Goal: Task Accomplishment & Management: Use online tool/utility

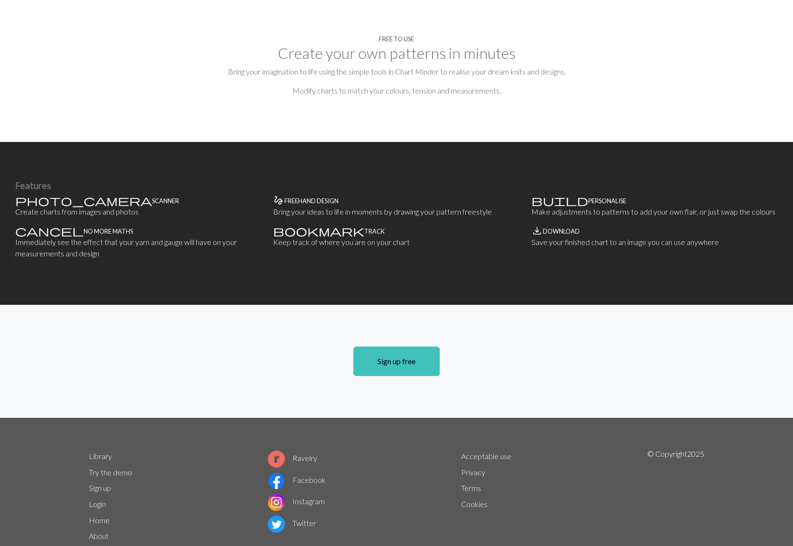
scroll to position [462, 0]
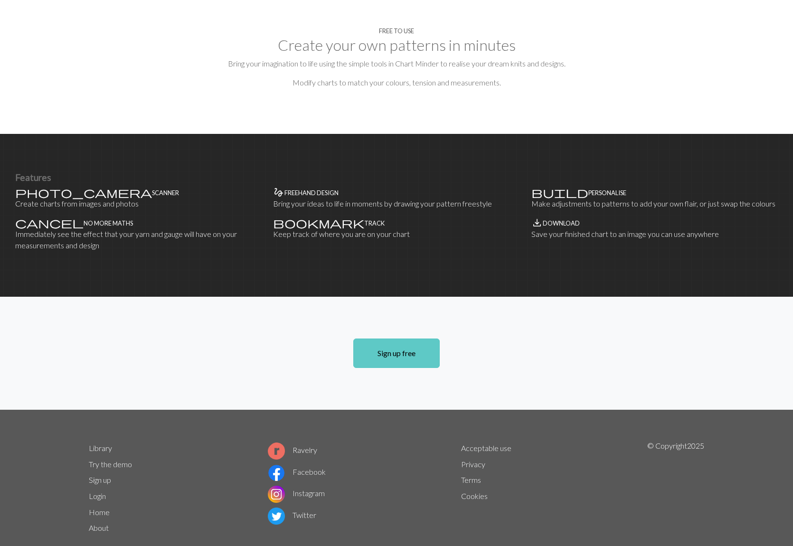
click at [401, 338] on link "Sign up free" at bounding box center [396, 352] width 86 height 29
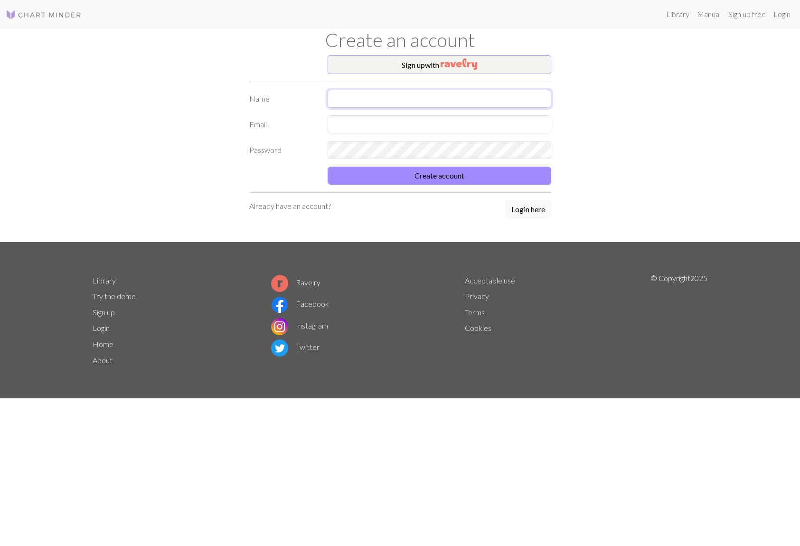
click at [380, 102] on input "text" at bounding box center [440, 99] width 224 height 18
type input "[PERSON_NAME]"
click at [359, 123] on input "text" at bounding box center [440, 124] width 224 height 18
type input "[EMAIL_ADDRESS][DOMAIN_NAME]"
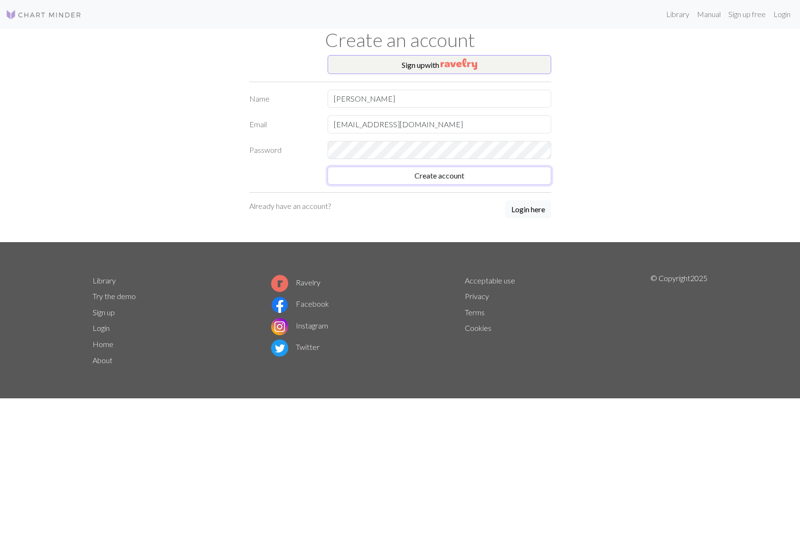
click at [354, 176] on form "Name [PERSON_NAME] Email [EMAIL_ADDRESS][DOMAIN_NAME] Password Create account" at bounding box center [400, 137] width 302 height 95
click at [399, 179] on button "Create account" at bounding box center [440, 176] width 224 height 18
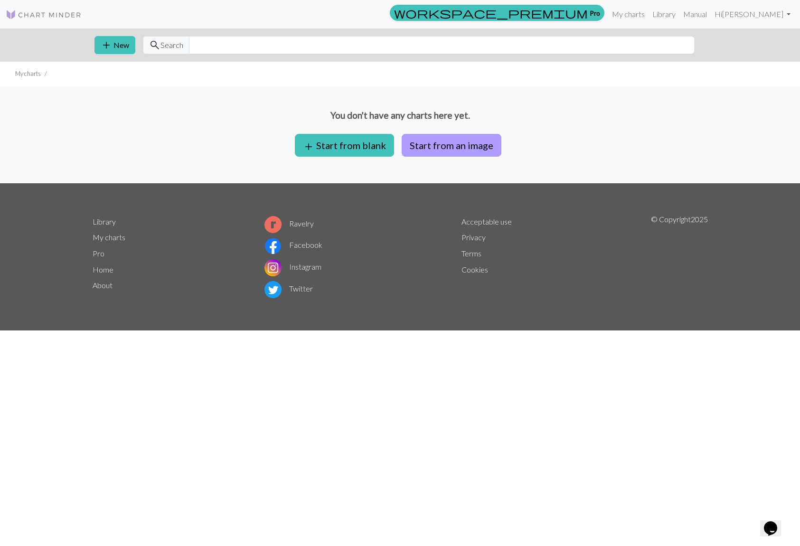
click at [446, 152] on button "Start from an image" at bounding box center [452, 145] width 100 height 23
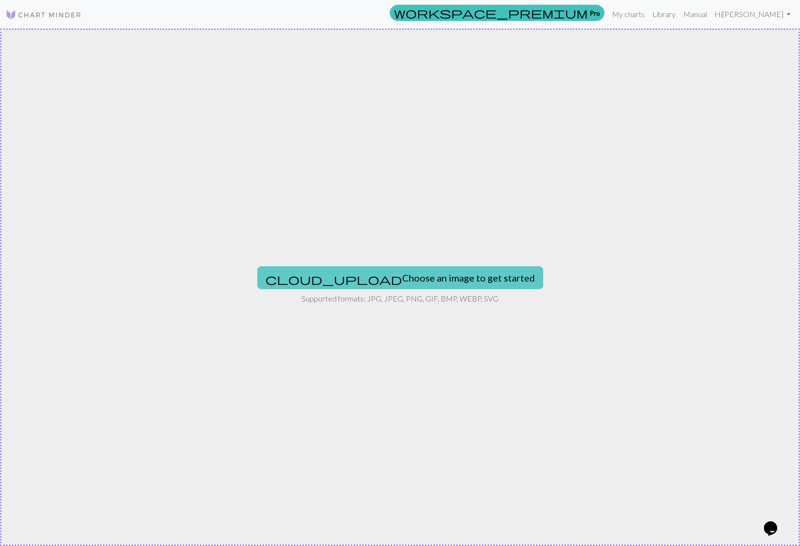
click at [391, 277] on button "cloud_upload Choose an image to get started" at bounding box center [400, 277] width 286 height 23
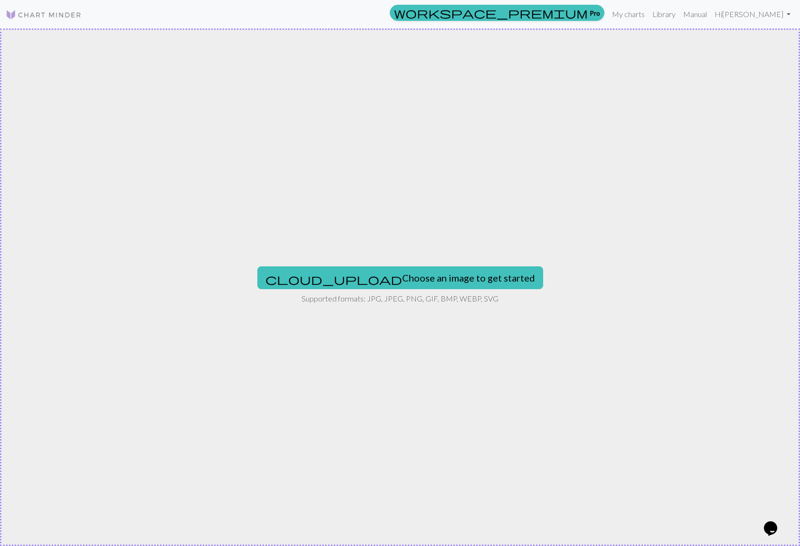
click at [730, 137] on div "cloud_upload Choose an image to get started Supported formats: JPG, JPEG, PNG, …" at bounding box center [400, 286] width 800 height 517
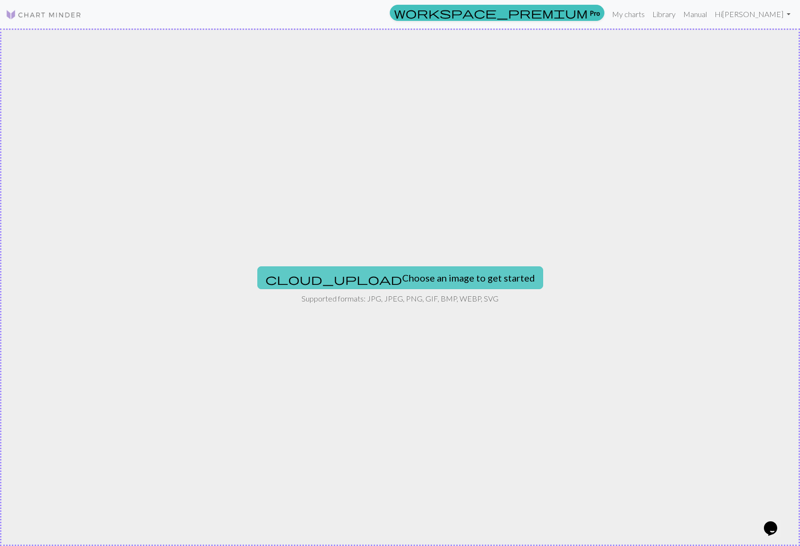
click at [361, 284] on button "cloud_upload Choose an image to get started" at bounding box center [400, 277] width 286 height 23
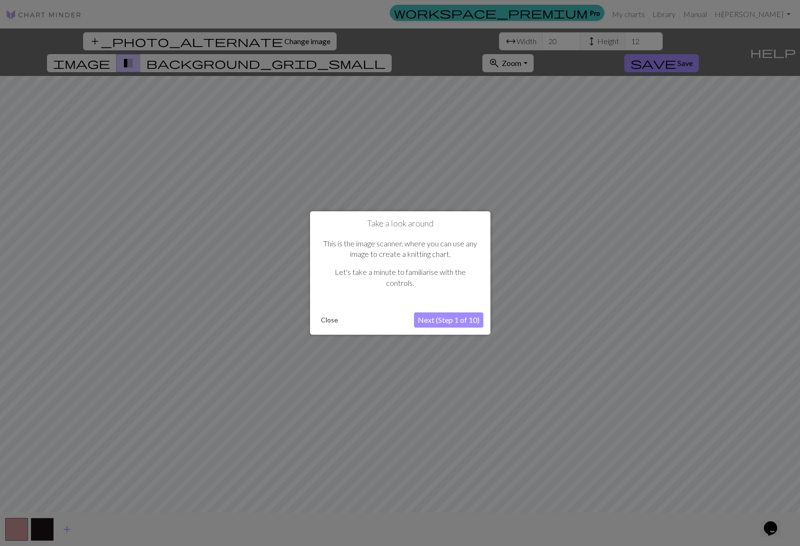
click at [461, 323] on button "Next (Step 1 of 10)" at bounding box center [448, 319] width 69 height 15
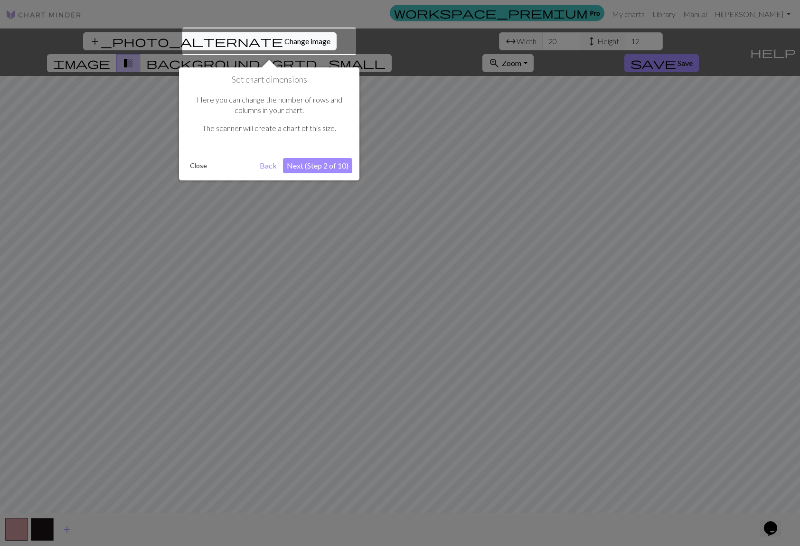
click at [330, 168] on button "Next (Step 2 of 10)" at bounding box center [317, 165] width 69 height 15
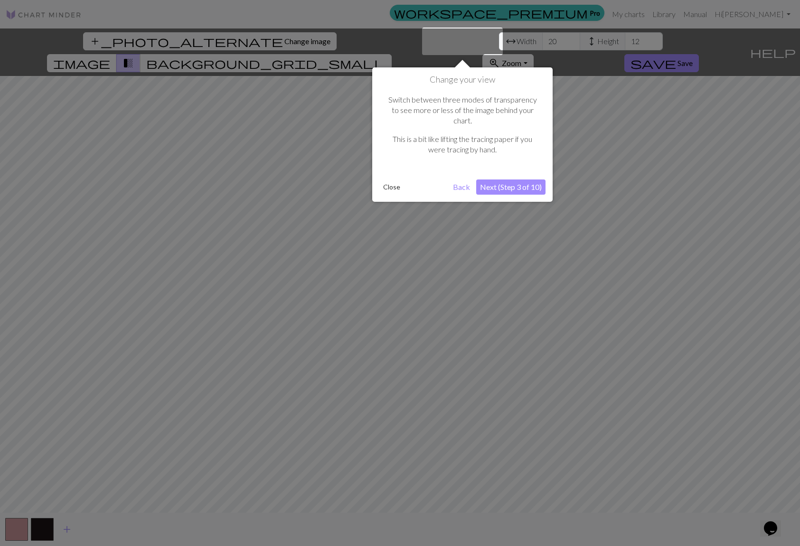
click at [512, 179] on button "Next (Step 3 of 10)" at bounding box center [510, 186] width 69 height 15
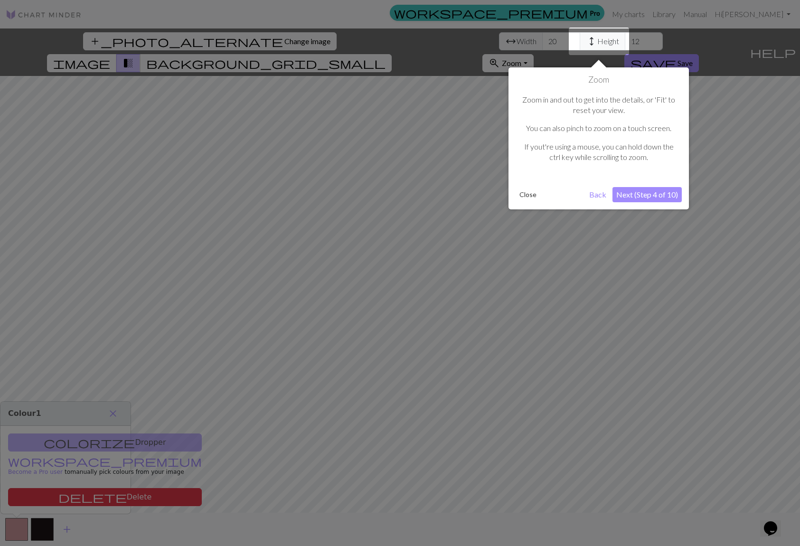
click at [652, 197] on button "Next (Step 4 of 10)" at bounding box center [646, 194] width 69 height 15
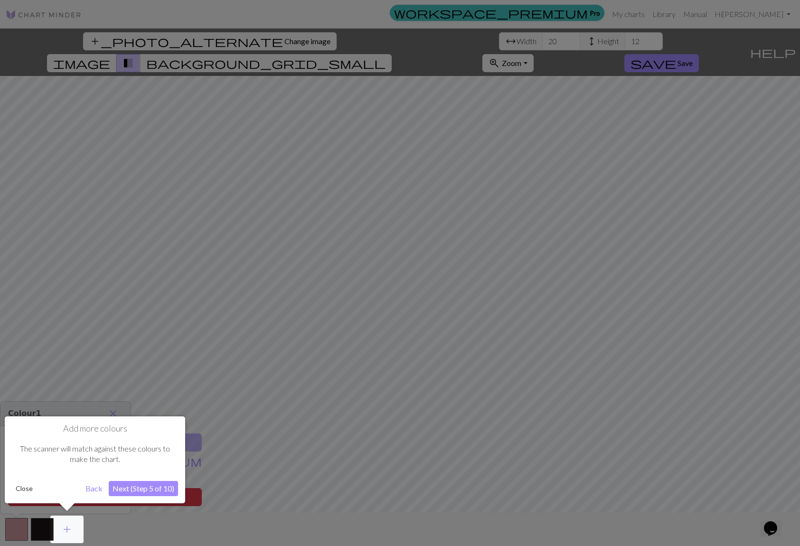
click at [144, 492] on button "Next (Step 5 of 10)" at bounding box center [143, 488] width 69 height 15
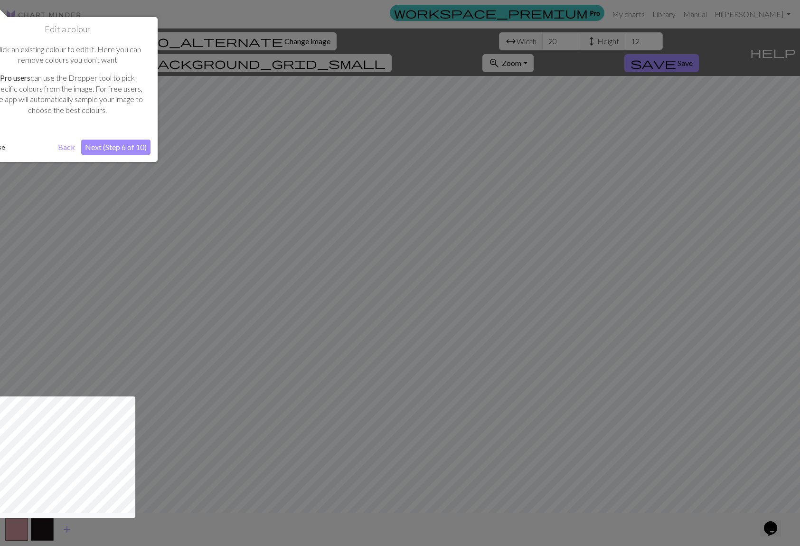
click at [117, 146] on button "Next (Step 6 of 10)" at bounding box center [115, 147] width 69 height 15
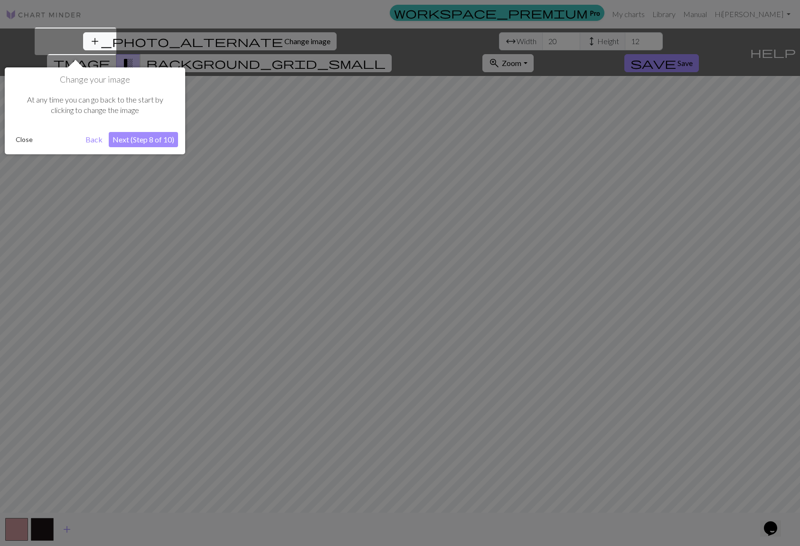
click at [144, 146] on button "Next (Step 8 of 10)" at bounding box center [143, 139] width 69 height 15
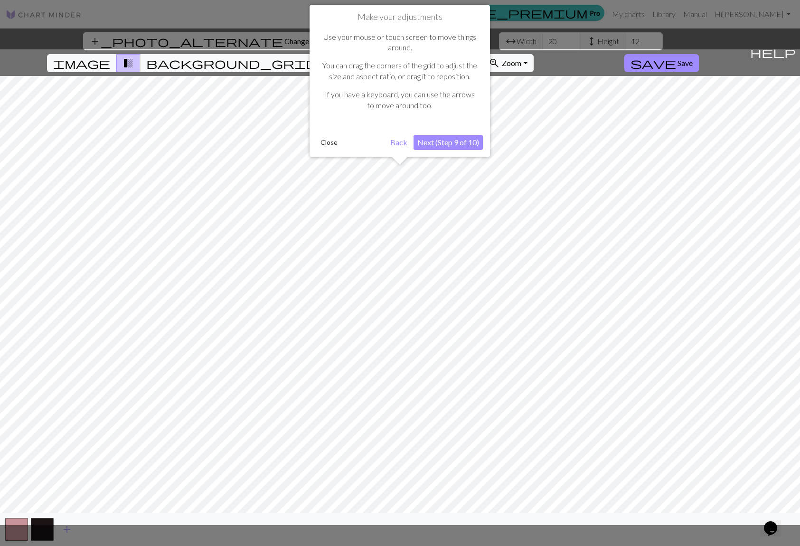
click at [463, 146] on button "Next (Step 9 of 10)" at bounding box center [447, 142] width 69 height 15
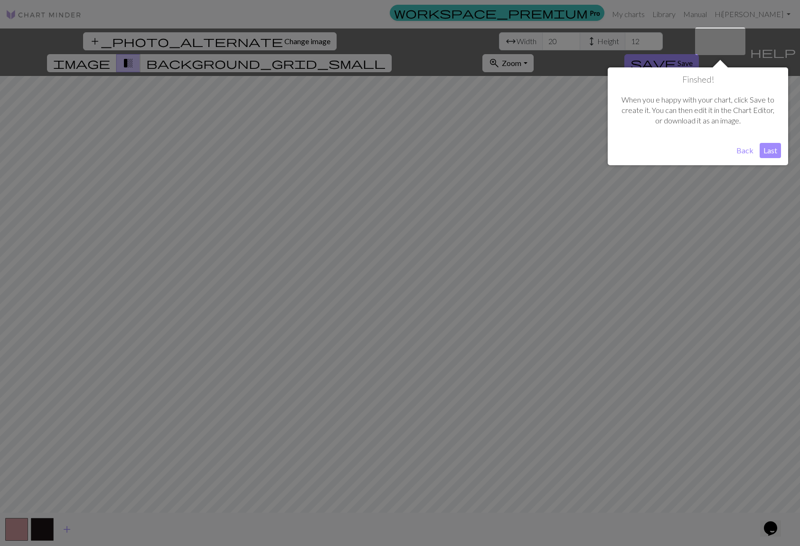
click at [767, 152] on button "Last" at bounding box center [770, 150] width 21 height 15
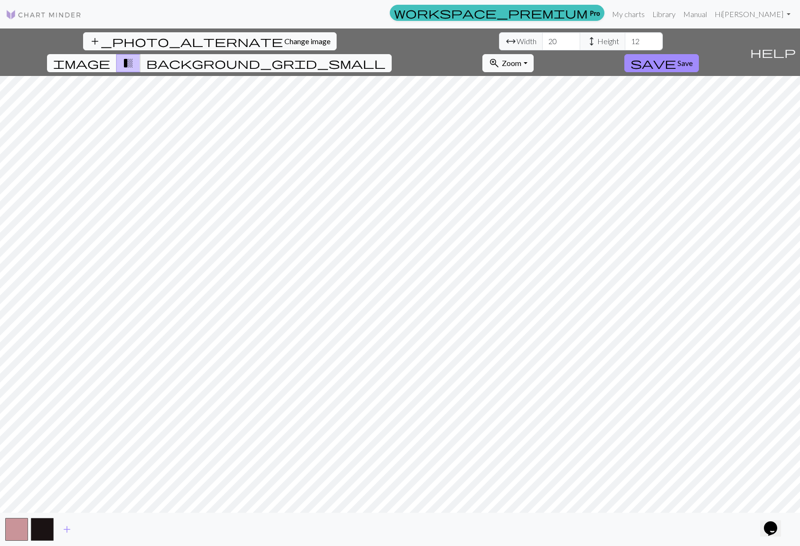
click at [117, 54] on button "image" at bounding box center [82, 63] width 70 height 18
click at [542, 40] on input "21" at bounding box center [561, 41] width 38 height 18
click at [542, 39] on input "22" at bounding box center [561, 41] width 38 height 18
click at [542, 39] on input "23" at bounding box center [561, 41] width 38 height 18
click at [542, 39] on input "24" at bounding box center [561, 41] width 38 height 18
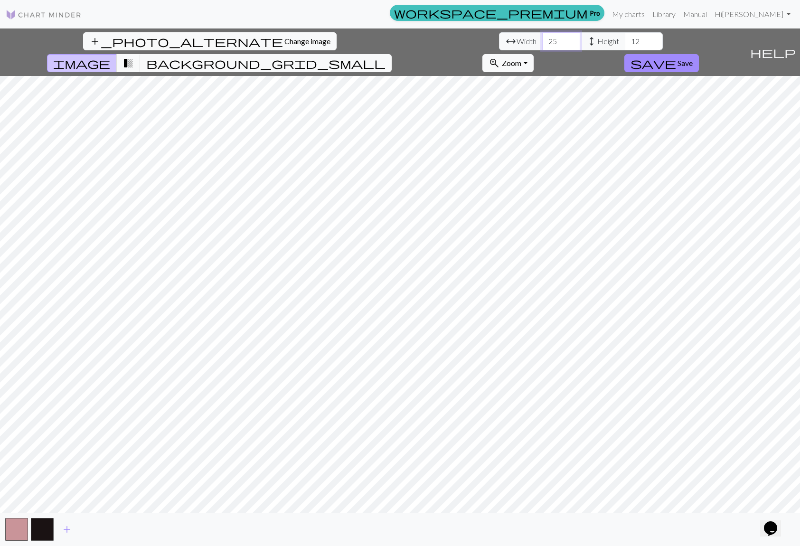
click at [542, 39] on input "25" at bounding box center [561, 41] width 38 height 18
click at [542, 39] on input "26" at bounding box center [561, 41] width 38 height 18
click at [542, 39] on input "27" at bounding box center [561, 41] width 38 height 18
click at [542, 45] on input "26" at bounding box center [561, 41] width 38 height 18
click at [542, 45] on input "25" at bounding box center [561, 41] width 38 height 18
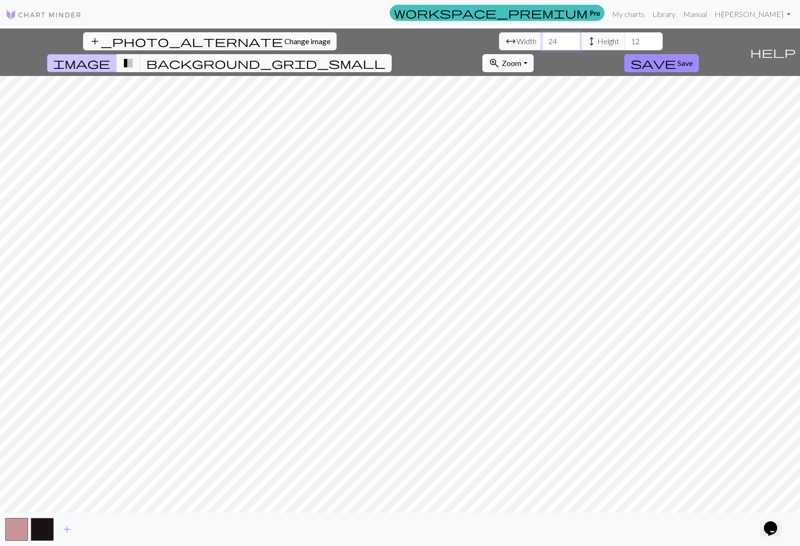
click at [542, 45] on input "24" at bounding box center [561, 41] width 38 height 18
click at [542, 45] on input "23" at bounding box center [561, 41] width 38 height 18
click at [542, 45] on input "22" at bounding box center [561, 41] width 38 height 18
click at [542, 45] on input "21" at bounding box center [561, 41] width 38 height 18
click at [542, 45] on input "20" at bounding box center [561, 41] width 38 height 18
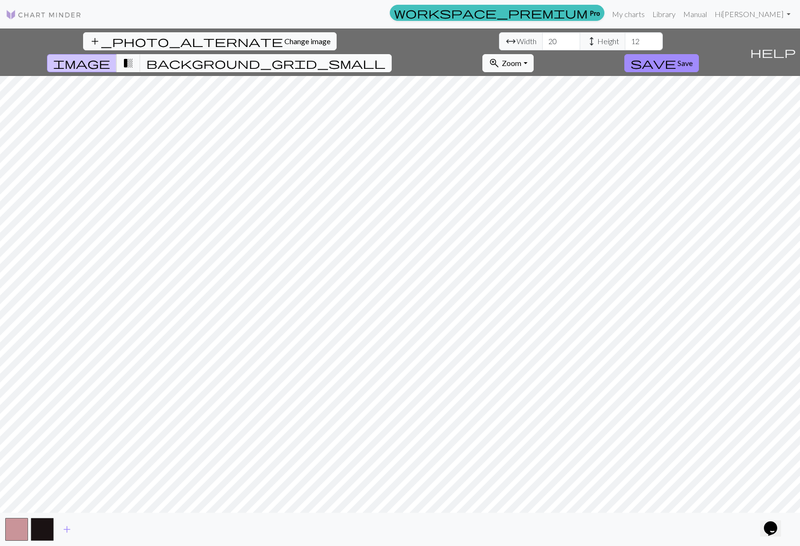
click at [385, 56] on span "background_grid_small" at bounding box center [265, 62] width 239 height 13
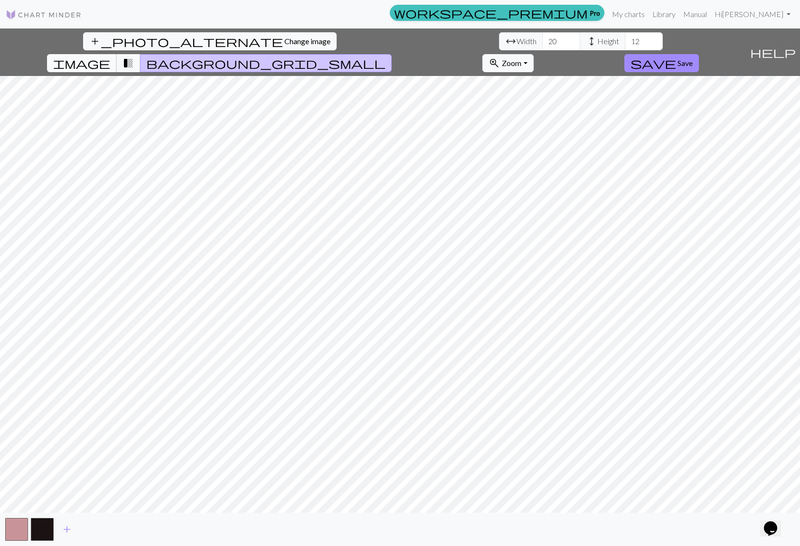
click at [110, 56] on span "image" at bounding box center [81, 62] width 57 height 13
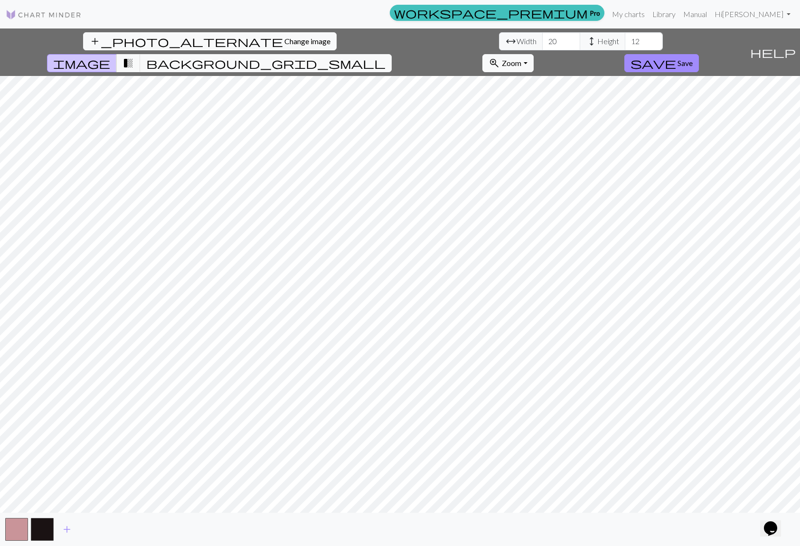
click at [792, 46] on span "help" at bounding box center [773, 52] width 46 height 13
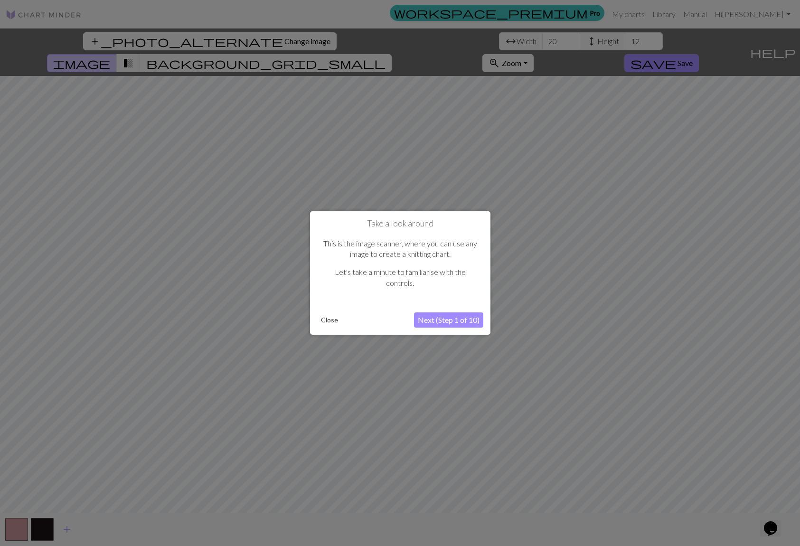
click at [457, 322] on button "Next (Step 1 of 10)" at bounding box center [448, 319] width 69 height 15
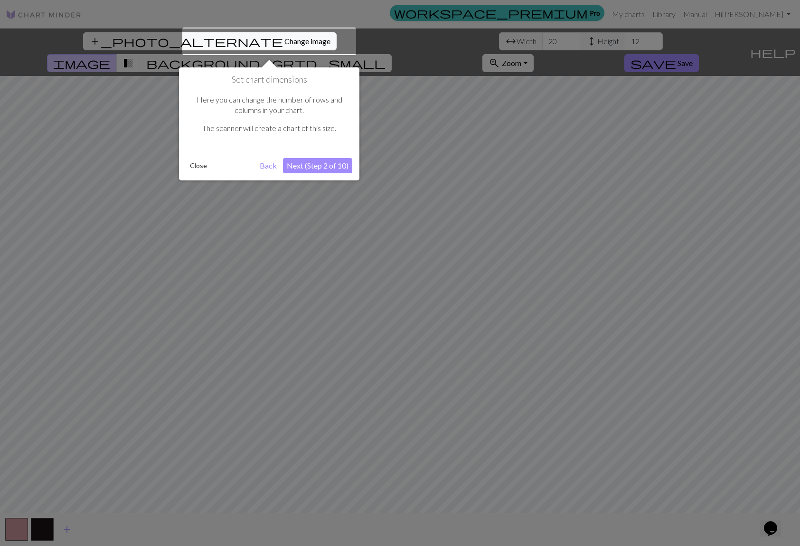
click at [193, 165] on button "Close" at bounding box center [198, 166] width 25 height 14
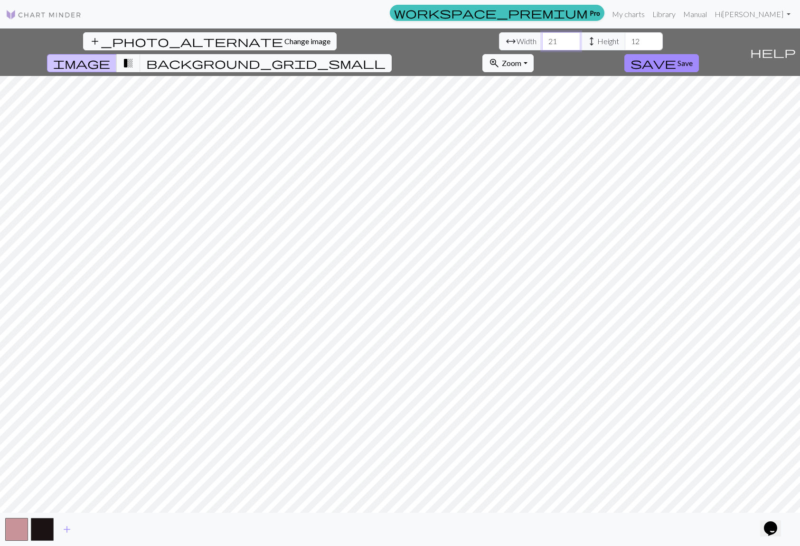
click at [542, 40] on input "21" at bounding box center [561, 41] width 38 height 18
click at [542, 40] on input "22" at bounding box center [561, 41] width 38 height 18
click at [542, 40] on input "23" at bounding box center [561, 41] width 38 height 18
click at [542, 40] on input "24" at bounding box center [561, 41] width 38 height 18
click at [542, 40] on input "25" at bounding box center [561, 41] width 38 height 18
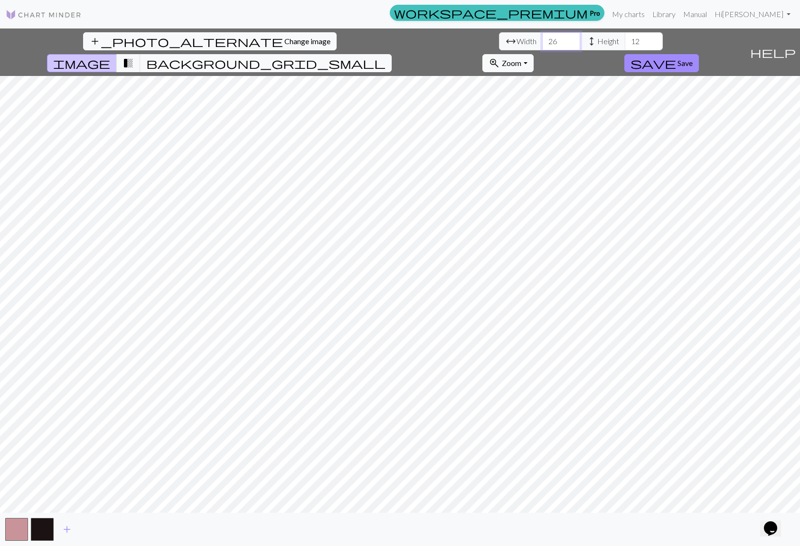
click at [542, 40] on input "26" at bounding box center [561, 41] width 38 height 18
click at [542, 40] on input "27" at bounding box center [561, 41] width 38 height 18
click at [542, 40] on input "28" at bounding box center [561, 41] width 38 height 18
click at [542, 40] on input "29" at bounding box center [561, 41] width 38 height 18
type input "30"
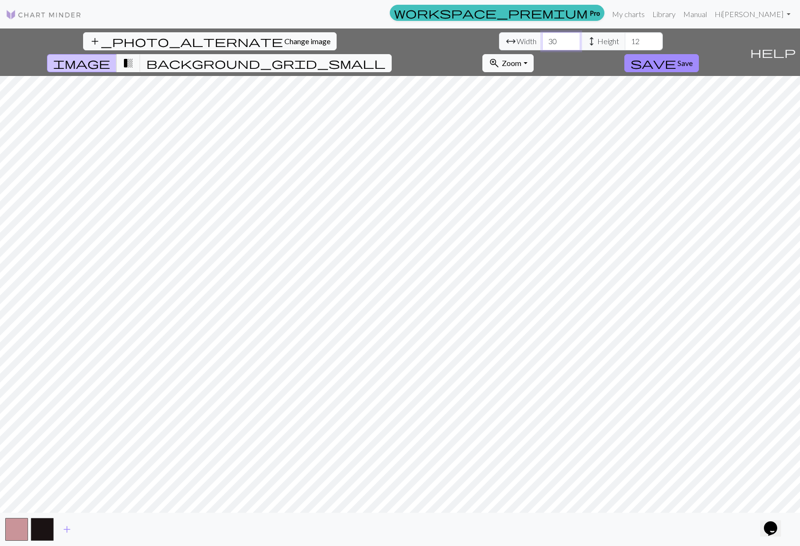
click at [542, 40] on input "30" at bounding box center [561, 41] width 38 height 18
click at [625, 39] on input "13" at bounding box center [644, 41] width 38 height 18
click at [625, 39] on input "14" at bounding box center [644, 41] width 38 height 18
click at [625, 39] on input "15" at bounding box center [644, 41] width 38 height 18
click at [625, 39] on input "16" at bounding box center [644, 41] width 38 height 18
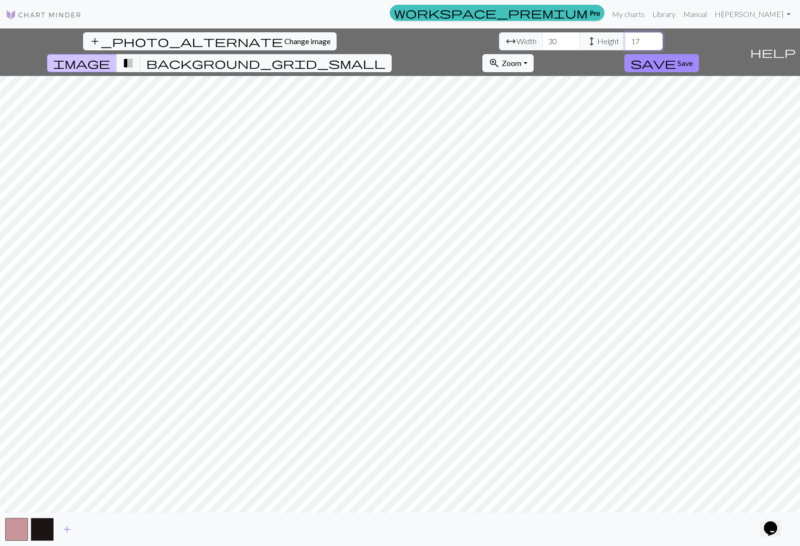
click at [625, 39] on input "17" at bounding box center [644, 41] width 38 height 18
type input "18"
click at [625, 39] on input "18" at bounding box center [644, 41] width 38 height 18
click at [542, 39] on input "31" at bounding box center [561, 41] width 38 height 18
click at [542, 39] on input "32" at bounding box center [561, 41] width 38 height 18
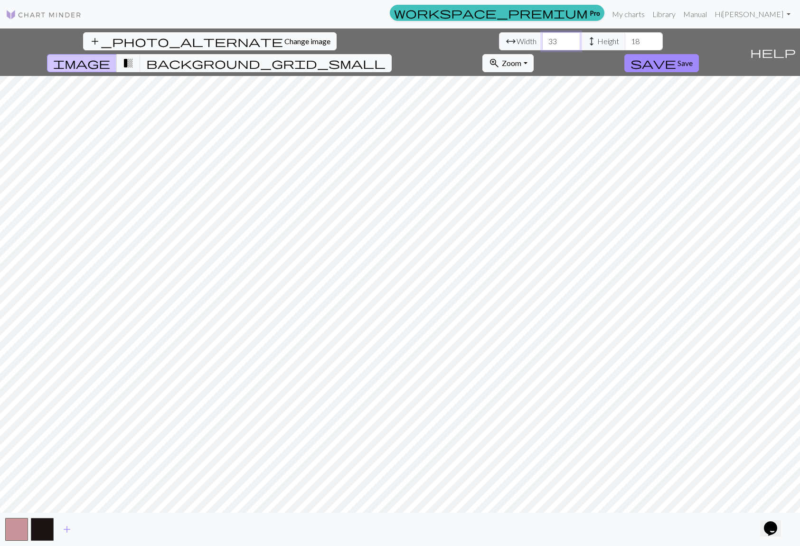
click at [542, 39] on input "33" at bounding box center [561, 41] width 38 height 18
click at [542, 39] on input "34" at bounding box center [561, 41] width 38 height 18
click at [542, 39] on input "35" at bounding box center [561, 41] width 38 height 18
click at [542, 39] on input "36" at bounding box center [561, 41] width 38 height 18
click at [542, 39] on input "37" at bounding box center [561, 41] width 38 height 18
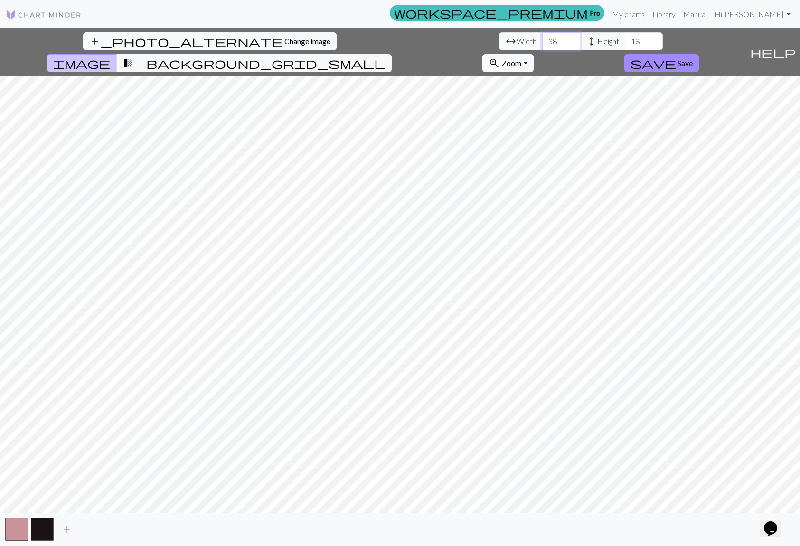
click at [542, 39] on input "38" at bounding box center [561, 41] width 38 height 18
click at [542, 39] on input "39" at bounding box center [561, 41] width 38 height 18
type input "40"
click at [542, 39] on input "40" at bounding box center [561, 41] width 38 height 18
click at [625, 39] on input "19" at bounding box center [644, 41] width 38 height 18
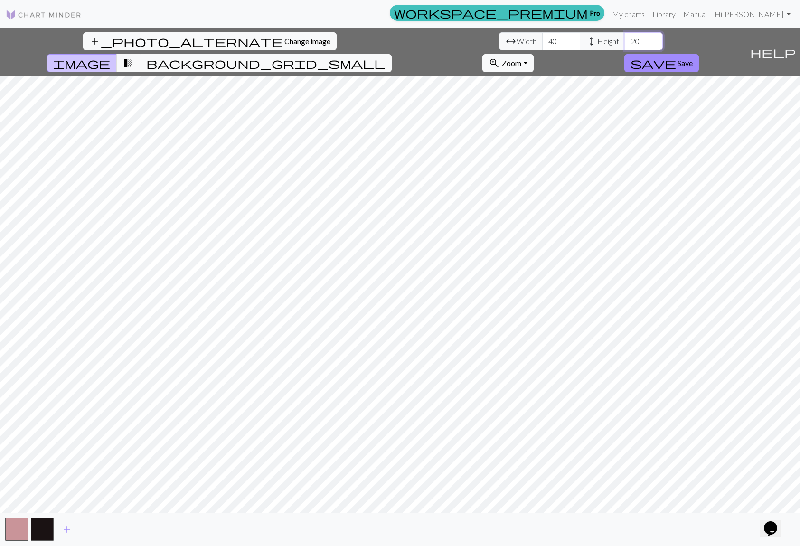
click at [625, 39] on input "20" at bounding box center [644, 41] width 38 height 18
click at [625, 39] on input "21" at bounding box center [644, 41] width 38 height 18
click at [625, 39] on input "22" at bounding box center [644, 41] width 38 height 18
click at [625, 39] on input "23" at bounding box center [644, 41] width 38 height 18
type input "24"
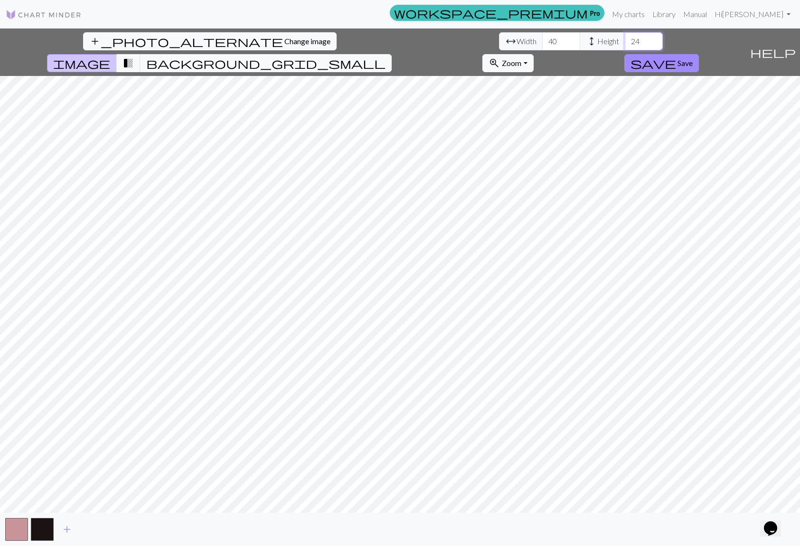
click at [625, 39] on input "24" at bounding box center [644, 41] width 38 height 18
click at [542, 39] on input "41" at bounding box center [561, 41] width 38 height 18
click at [542, 39] on input "42" at bounding box center [561, 41] width 38 height 18
click at [542, 39] on input "43" at bounding box center [561, 41] width 38 height 18
click at [542, 38] on input "44" at bounding box center [561, 41] width 38 height 18
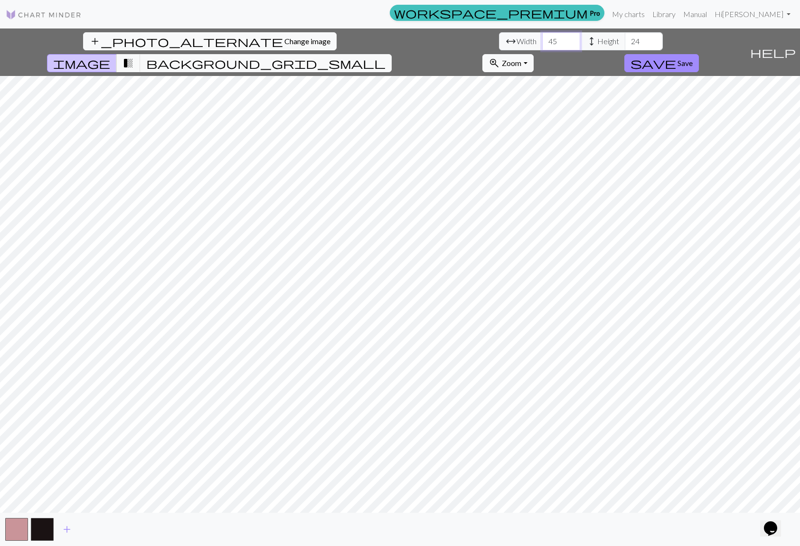
click at [542, 38] on input "45" at bounding box center [561, 41] width 38 height 18
click at [542, 38] on input "46" at bounding box center [561, 41] width 38 height 18
click at [542, 38] on input "47" at bounding box center [561, 41] width 38 height 18
click at [542, 38] on input "48" at bounding box center [561, 41] width 38 height 18
click at [542, 38] on input "49" at bounding box center [561, 41] width 38 height 18
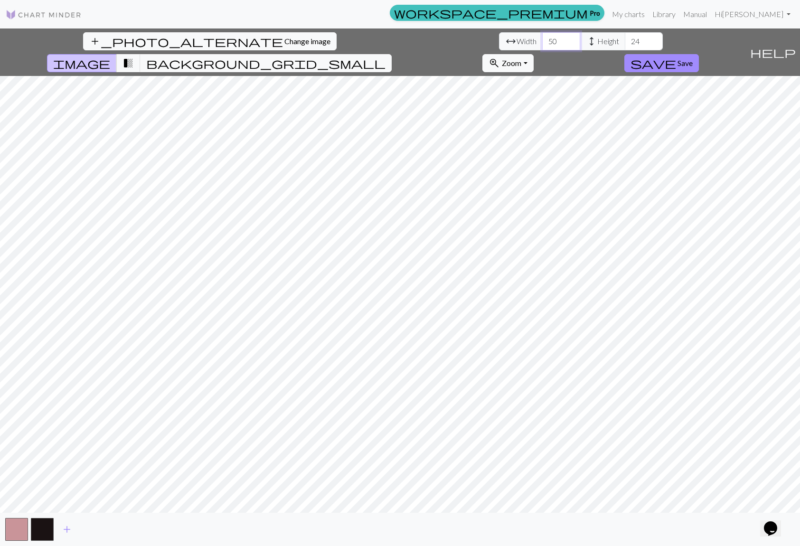
type input "50"
click at [542, 38] on input "50" at bounding box center [561, 41] width 38 height 18
click at [625, 38] on input "25" at bounding box center [644, 41] width 38 height 18
click at [625, 38] on input "26" at bounding box center [644, 41] width 38 height 18
click at [625, 38] on input "27" at bounding box center [644, 41] width 38 height 18
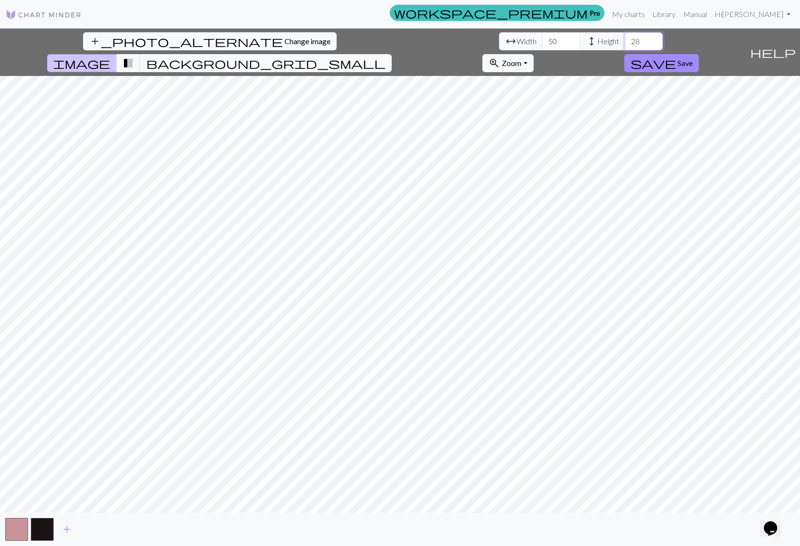
click at [625, 38] on input "28" at bounding box center [644, 41] width 38 height 18
click at [625, 38] on input "29" at bounding box center [644, 41] width 38 height 18
click at [625, 38] on input "30" at bounding box center [644, 41] width 38 height 18
click at [625, 38] on input "31" at bounding box center [644, 41] width 38 height 18
type input "30"
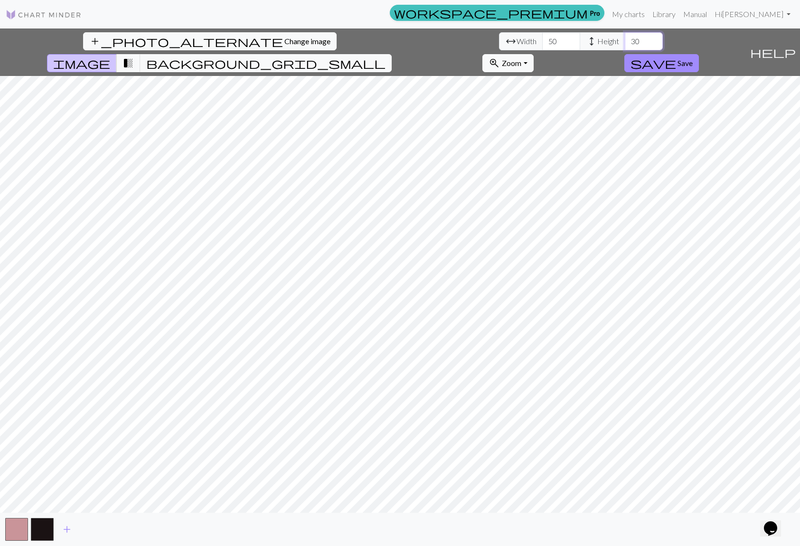
click at [625, 46] on input "30" at bounding box center [644, 41] width 38 height 18
click at [533, 54] on button "zoom_in Zoom Zoom" at bounding box center [507, 63] width 51 height 18
click at [558, 92] on button "Fit width" at bounding box center [520, 99] width 75 height 15
click at [521, 58] on span "Zoom" at bounding box center [511, 62] width 19 height 9
click at [558, 76] on button "Fit all" at bounding box center [520, 83] width 75 height 15
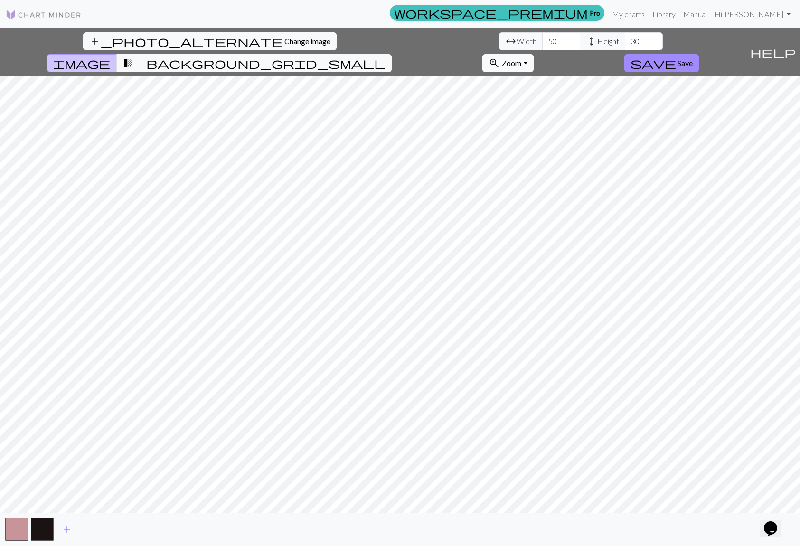
click at [533, 54] on button "zoom_in Zoom Zoom" at bounding box center [507, 63] width 51 height 18
click at [558, 76] on button "Fit all" at bounding box center [520, 83] width 75 height 15
click at [533, 54] on button "zoom_in Zoom Zoom" at bounding box center [507, 63] width 51 height 18
click at [558, 130] on button "50%" at bounding box center [520, 137] width 75 height 15
click at [542, 42] on input "49" at bounding box center [561, 41] width 38 height 18
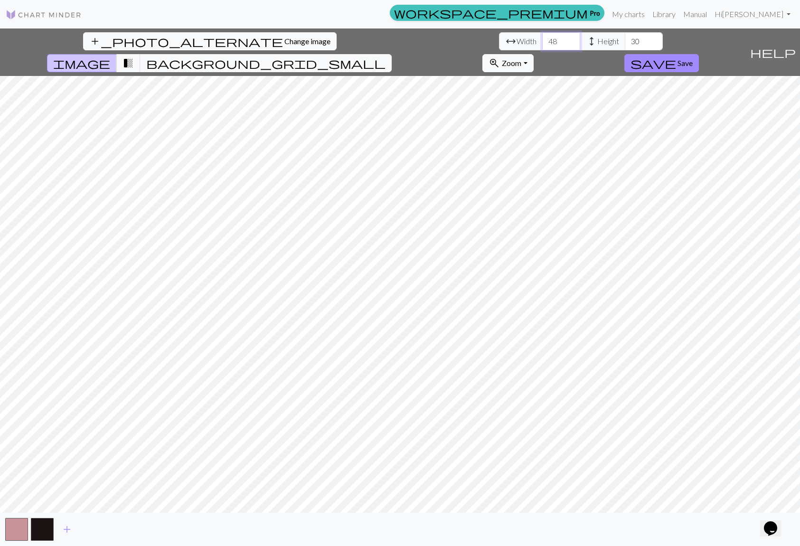
click at [542, 45] on input "48" at bounding box center [561, 41] width 38 height 18
click at [542, 45] on input "47" at bounding box center [561, 41] width 38 height 18
click at [542, 45] on input "46" at bounding box center [561, 41] width 38 height 18
click at [542, 45] on input "45" at bounding box center [561, 41] width 38 height 18
click at [542, 45] on input "44" at bounding box center [561, 41] width 38 height 18
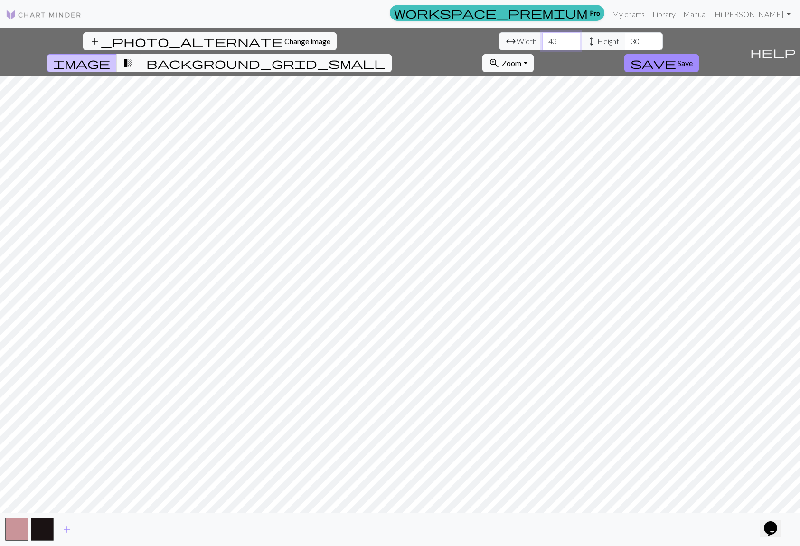
click at [542, 45] on input "43" at bounding box center [561, 41] width 38 height 18
click at [542, 45] on input "42" at bounding box center [561, 41] width 38 height 18
click at [542, 45] on input "41" at bounding box center [561, 41] width 38 height 18
click at [542, 45] on input "40" at bounding box center [561, 41] width 38 height 18
click at [542, 45] on input "39" at bounding box center [561, 41] width 38 height 18
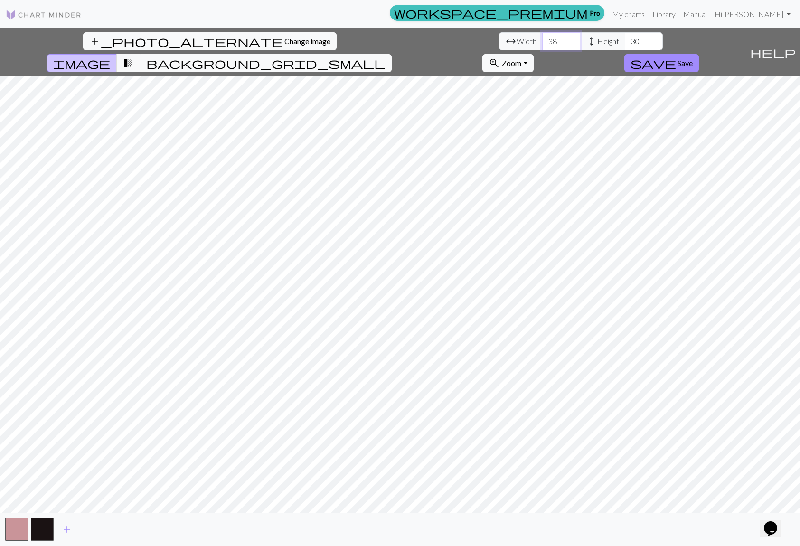
click at [542, 45] on input "38" at bounding box center [561, 41] width 38 height 18
click at [542, 45] on input "37" at bounding box center [561, 41] width 38 height 18
click at [542, 45] on input "36" at bounding box center [561, 41] width 38 height 18
click at [542, 45] on input "35" at bounding box center [561, 41] width 38 height 18
click at [542, 45] on input "34" at bounding box center [561, 41] width 38 height 18
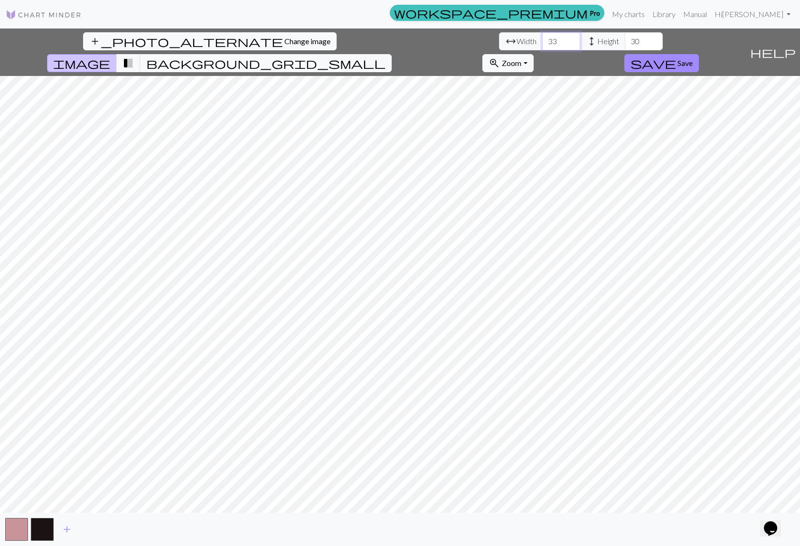
click at [542, 45] on input "33" at bounding box center [561, 41] width 38 height 18
click at [542, 45] on input "32" at bounding box center [561, 41] width 38 height 18
click at [542, 45] on input "31" at bounding box center [561, 41] width 38 height 18
click at [542, 45] on input "30" at bounding box center [561, 41] width 38 height 18
click at [542, 45] on input "29" at bounding box center [561, 41] width 38 height 18
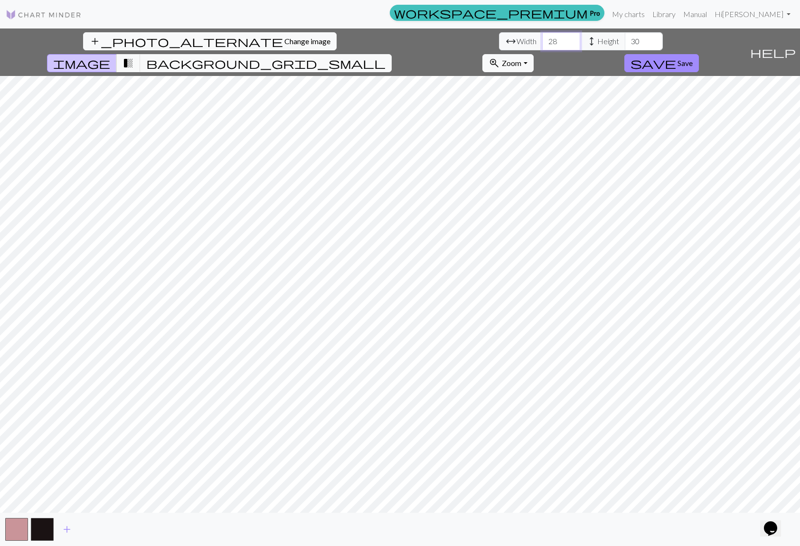
click at [542, 45] on input "28" at bounding box center [561, 41] width 38 height 18
click at [542, 45] on input "27" at bounding box center [561, 41] width 38 height 18
click at [542, 45] on input "26" at bounding box center [561, 41] width 38 height 18
click at [542, 45] on input "25" at bounding box center [561, 41] width 38 height 18
click at [542, 45] on input "24" at bounding box center [561, 41] width 38 height 18
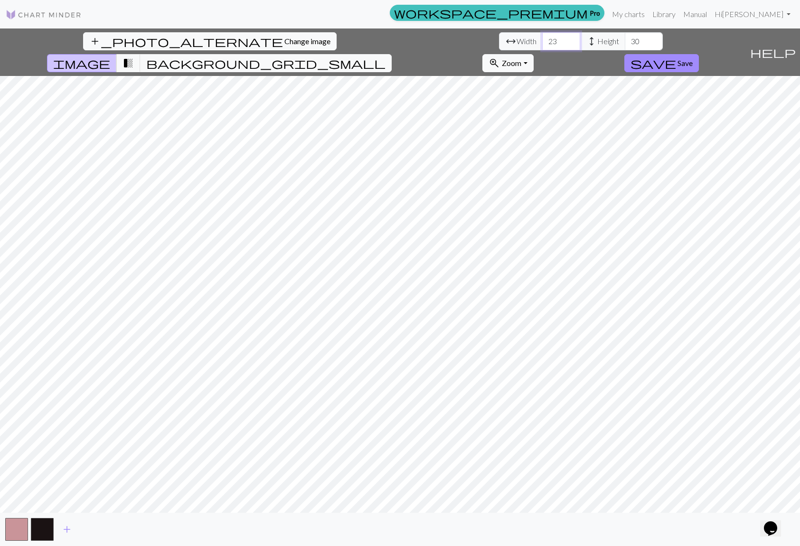
click at [542, 45] on input "23" at bounding box center [561, 41] width 38 height 18
click at [542, 45] on input "22" at bounding box center [561, 41] width 38 height 18
click at [542, 45] on input "21" at bounding box center [561, 41] width 38 height 18
type input "20"
click at [542, 45] on input "20" at bounding box center [561, 41] width 38 height 18
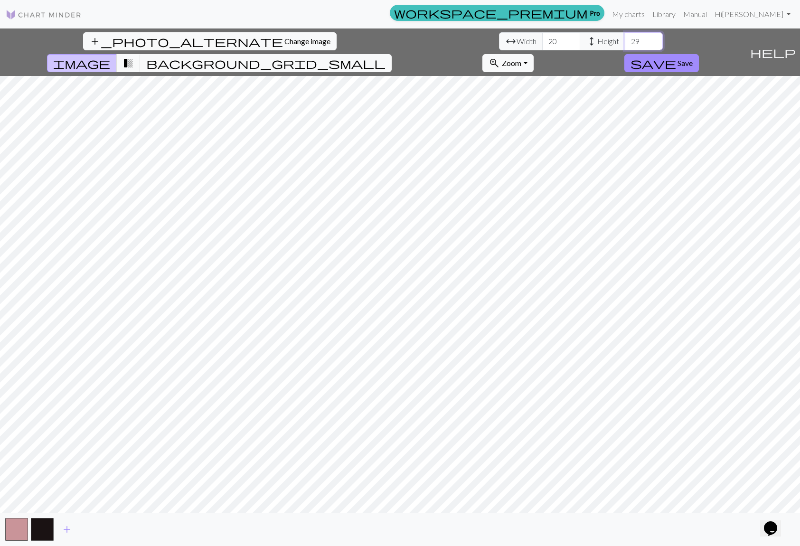
click at [625, 46] on input "29" at bounding box center [644, 41] width 38 height 18
click at [625, 46] on input "28" at bounding box center [644, 41] width 38 height 18
click at [625, 46] on input "27" at bounding box center [644, 41] width 38 height 18
click at [625, 46] on input "26" at bounding box center [644, 41] width 38 height 18
click at [625, 46] on input "25" at bounding box center [644, 41] width 38 height 18
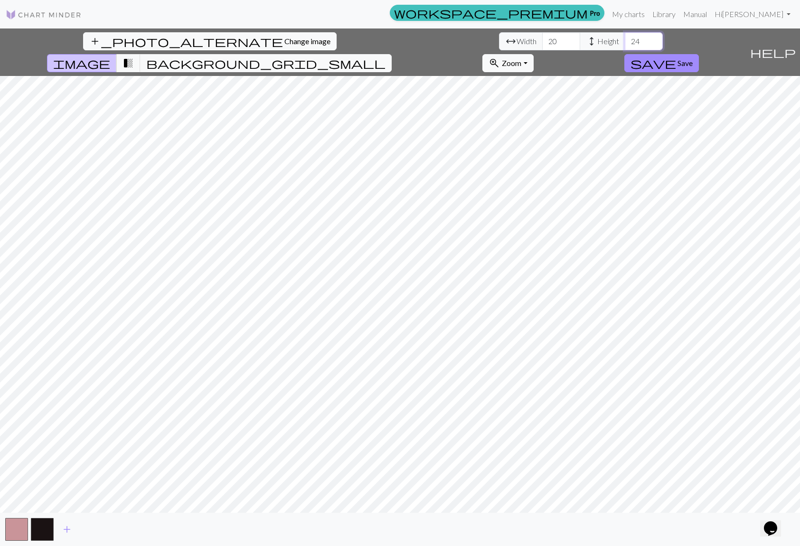
click at [625, 46] on input "24" at bounding box center [644, 41] width 38 height 18
click at [625, 46] on input "23" at bounding box center [644, 41] width 38 height 18
click at [625, 46] on input "22" at bounding box center [644, 41] width 38 height 18
click at [625, 46] on input "21" at bounding box center [644, 41] width 38 height 18
click at [625, 46] on input "20" at bounding box center [644, 41] width 38 height 18
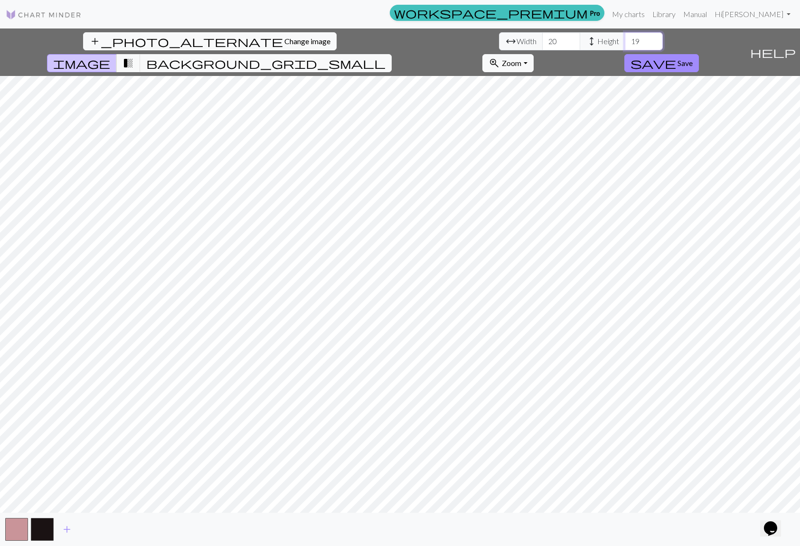
click at [625, 46] on input "19" at bounding box center [644, 41] width 38 height 18
click at [625, 46] on input "18" at bounding box center [644, 41] width 38 height 18
click at [625, 46] on input "17" at bounding box center [644, 41] width 38 height 18
click at [625, 46] on input "16" at bounding box center [644, 41] width 38 height 18
click at [625, 46] on input "15" at bounding box center [644, 41] width 38 height 18
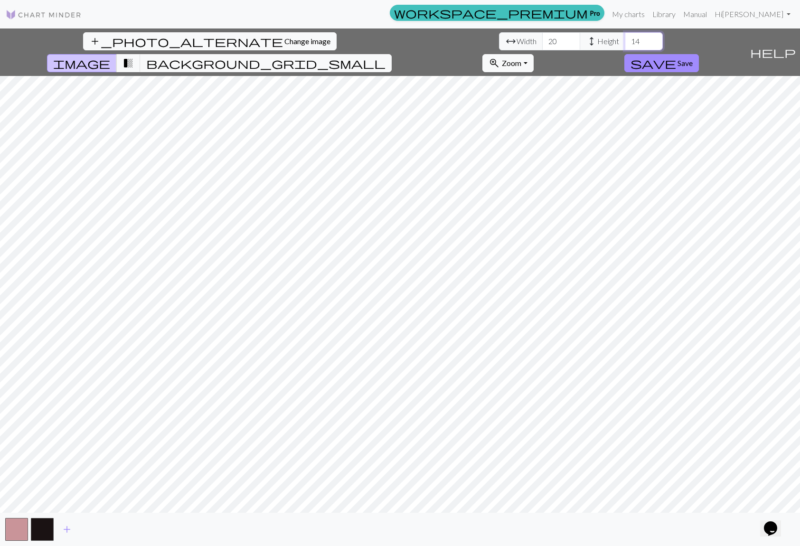
click at [625, 46] on input "14" at bounding box center [644, 41] width 38 height 18
click at [625, 46] on input "13" at bounding box center [644, 41] width 38 height 18
click at [625, 46] on input "12" at bounding box center [644, 41] width 38 height 18
click at [625, 46] on input "11" at bounding box center [644, 41] width 38 height 18
type input "12"
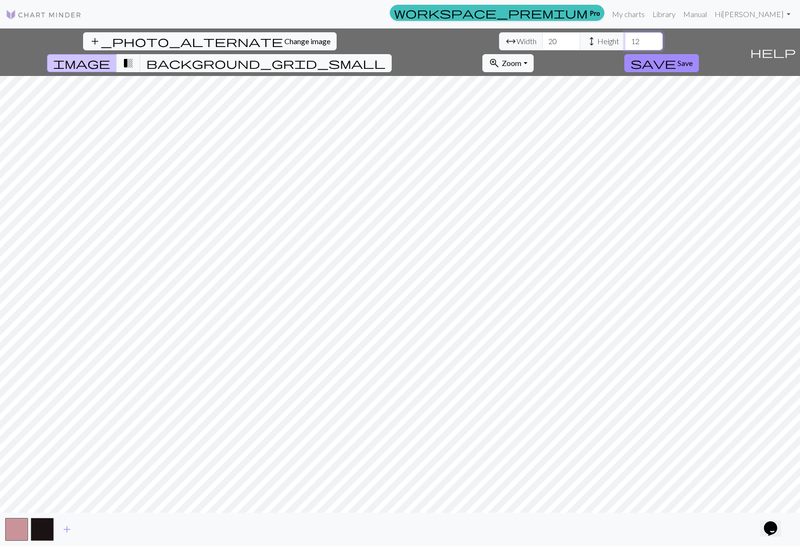
click at [625, 38] on input "12" at bounding box center [644, 41] width 38 height 18
click at [516, 43] on span "Width" at bounding box center [526, 41] width 20 height 11
click at [542, 40] on input "21" at bounding box center [561, 41] width 38 height 18
click at [542, 40] on input "22" at bounding box center [561, 41] width 38 height 18
click at [542, 40] on input "23" at bounding box center [561, 41] width 38 height 18
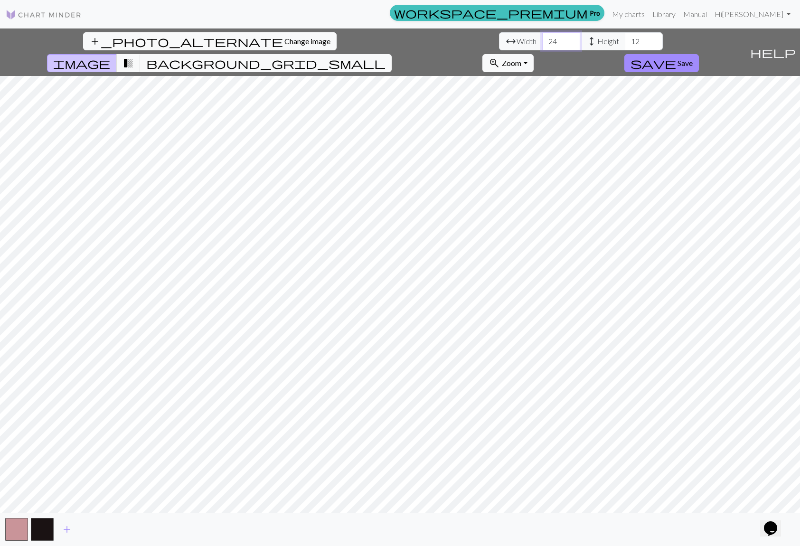
click at [542, 40] on input "24" at bounding box center [561, 41] width 38 height 18
click at [542, 40] on input "25" at bounding box center [561, 41] width 38 height 18
click at [542, 40] on input "26" at bounding box center [561, 41] width 38 height 18
click at [542, 39] on input "27" at bounding box center [561, 41] width 38 height 18
click at [542, 39] on input "28" at bounding box center [561, 41] width 38 height 18
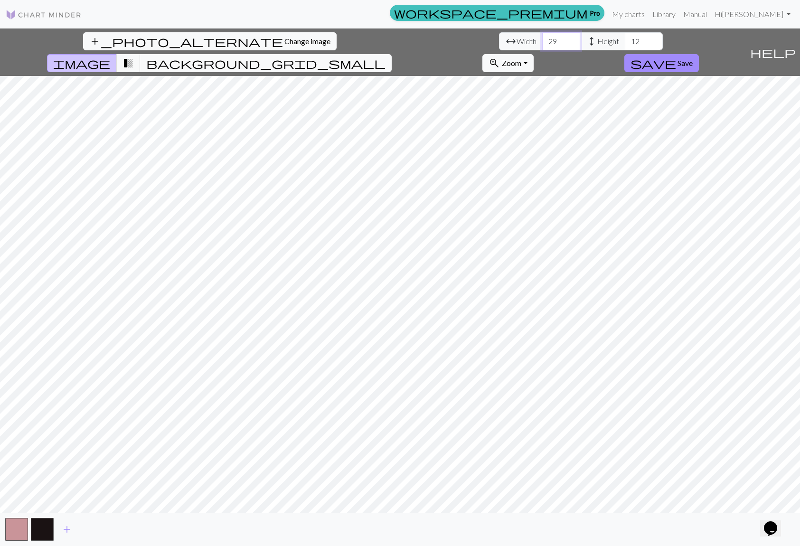
click at [542, 39] on input "29" at bounding box center [561, 41] width 38 height 18
type input "30"
click at [542, 39] on input "30" at bounding box center [561, 41] width 38 height 18
click at [625, 38] on input "13" at bounding box center [644, 41] width 38 height 18
click at [625, 38] on input "14" at bounding box center [644, 41] width 38 height 18
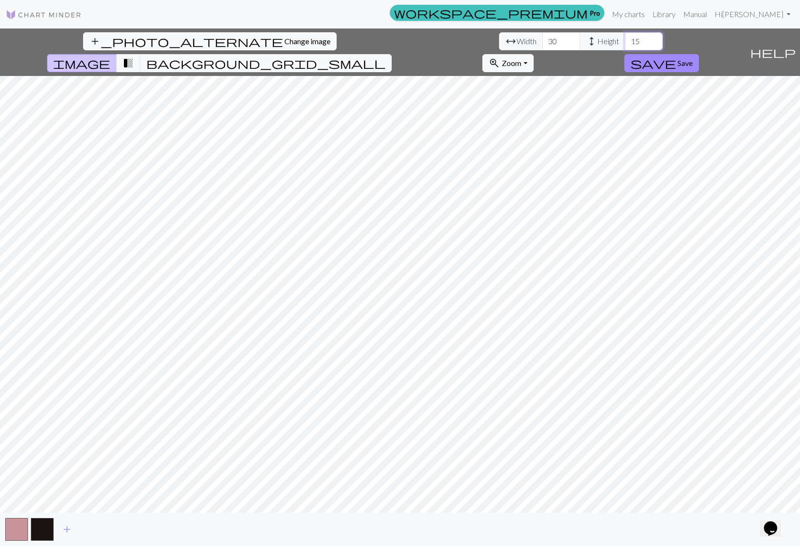
click at [625, 38] on input "15" at bounding box center [644, 41] width 38 height 18
click at [625, 38] on input "16" at bounding box center [644, 41] width 38 height 18
click at [625, 38] on input "17" at bounding box center [644, 41] width 38 height 18
type input "18"
click at [625, 38] on input "18" at bounding box center [644, 41] width 38 height 18
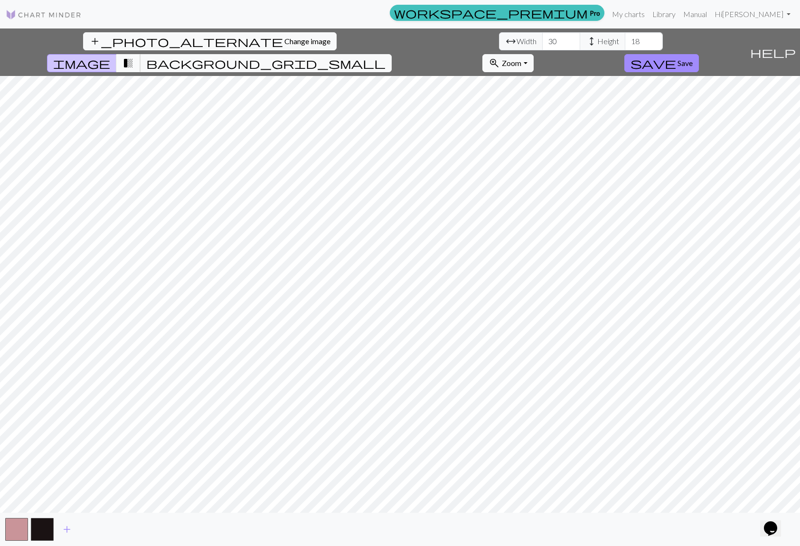
click at [134, 56] on span "transition_fade" at bounding box center [127, 62] width 11 height 13
click at [385, 56] on span "background_grid_small" at bounding box center [265, 62] width 239 height 13
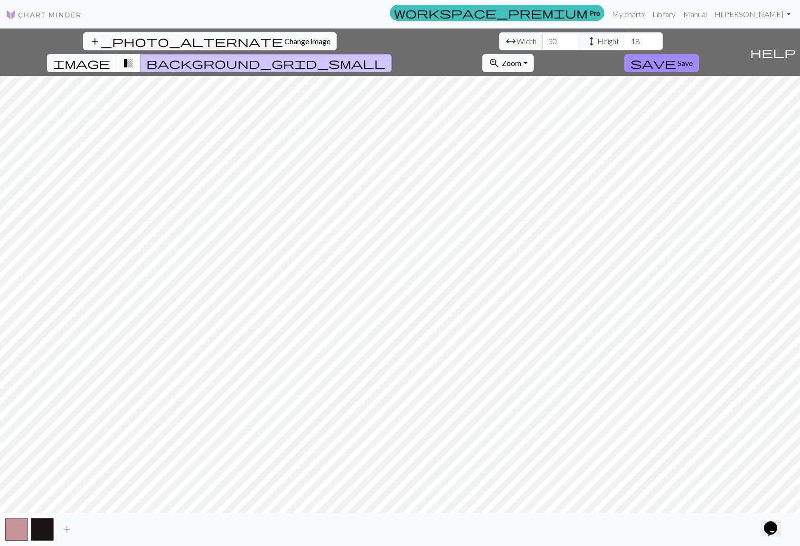
click at [134, 56] on span "transition_fade" at bounding box center [127, 62] width 11 height 13
click at [117, 54] on button "image" at bounding box center [82, 63] width 70 height 18
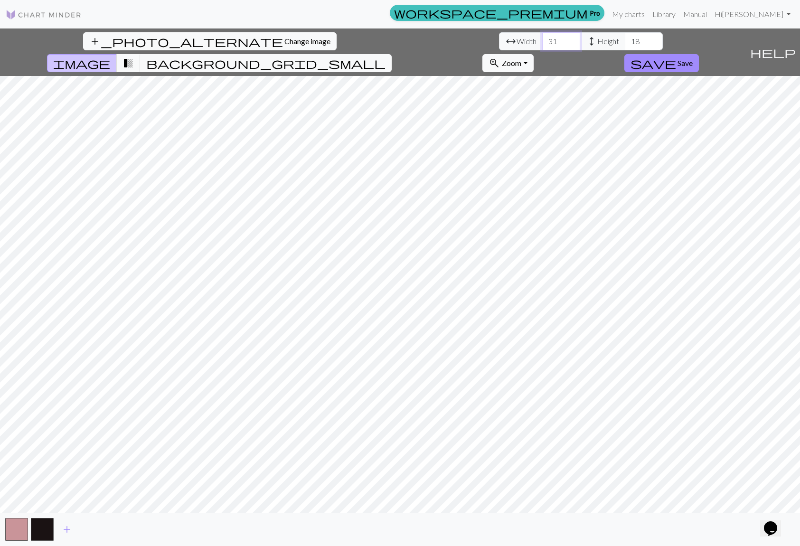
click at [542, 38] on input "31" at bounding box center [561, 41] width 38 height 18
click at [542, 38] on input "32" at bounding box center [561, 41] width 38 height 18
click at [542, 38] on input "33" at bounding box center [561, 41] width 38 height 18
click at [542, 38] on input "34" at bounding box center [561, 41] width 38 height 18
click at [542, 38] on input "35" at bounding box center [561, 41] width 38 height 18
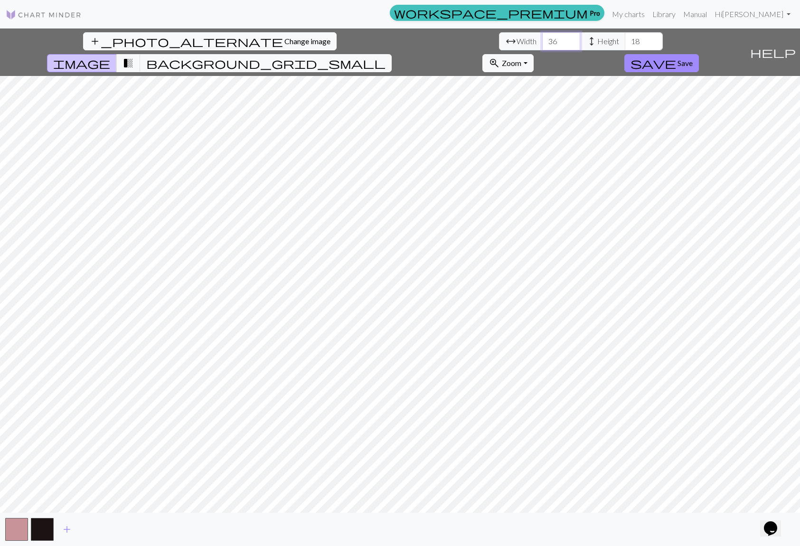
click at [542, 38] on input "36" at bounding box center [561, 41] width 38 height 18
click at [542, 38] on input "37" at bounding box center [561, 41] width 38 height 18
click at [542, 38] on input "38" at bounding box center [561, 41] width 38 height 18
click at [542, 38] on input "39" at bounding box center [561, 41] width 38 height 18
type input "40"
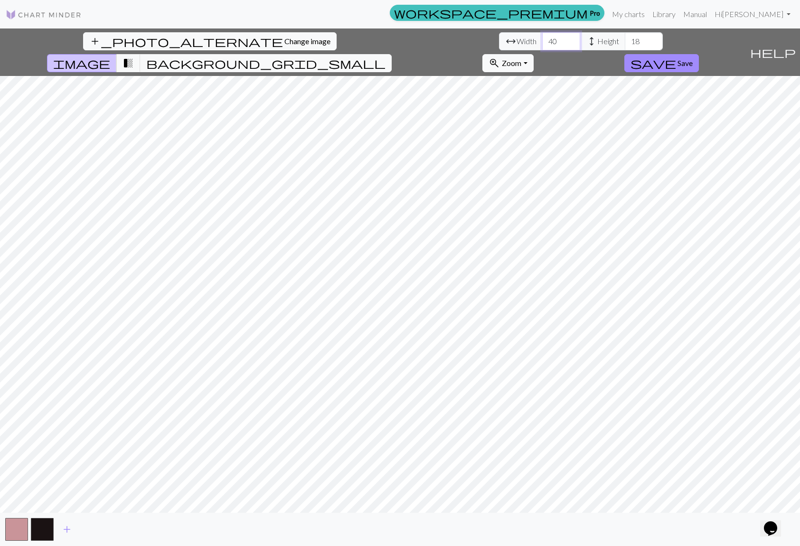
click at [542, 38] on input "40" at bounding box center [561, 41] width 38 height 18
click at [625, 39] on input "19" at bounding box center [644, 41] width 38 height 18
click at [625, 39] on input "20" at bounding box center [644, 41] width 38 height 18
click at [625, 39] on input "21" at bounding box center [644, 41] width 38 height 18
click at [625, 39] on input "22" at bounding box center [644, 41] width 38 height 18
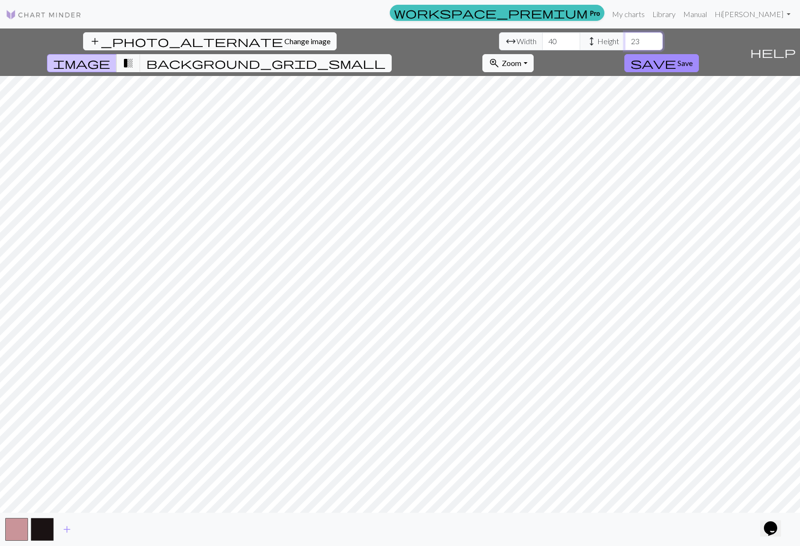
click at [625, 38] on input "23" at bounding box center [644, 41] width 38 height 18
type input "24"
click at [625, 38] on input "24" at bounding box center [644, 41] width 38 height 18
click at [542, 39] on input "41" at bounding box center [561, 41] width 38 height 18
click at [542, 39] on input "42" at bounding box center [561, 41] width 38 height 18
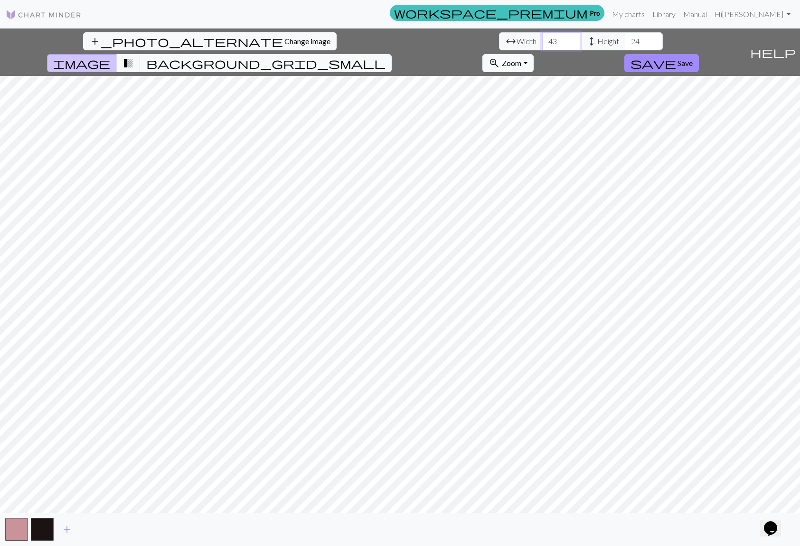
click at [542, 39] on input "43" at bounding box center [561, 41] width 38 height 18
click at [542, 39] on input "44" at bounding box center [561, 41] width 38 height 18
click at [542, 39] on input "45" at bounding box center [561, 41] width 38 height 18
click at [542, 39] on input "46" at bounding box center [561, 41] width 38 height 18
click at [542, 39] on input "47" at bounding box center [561, 41] width 38 height 18
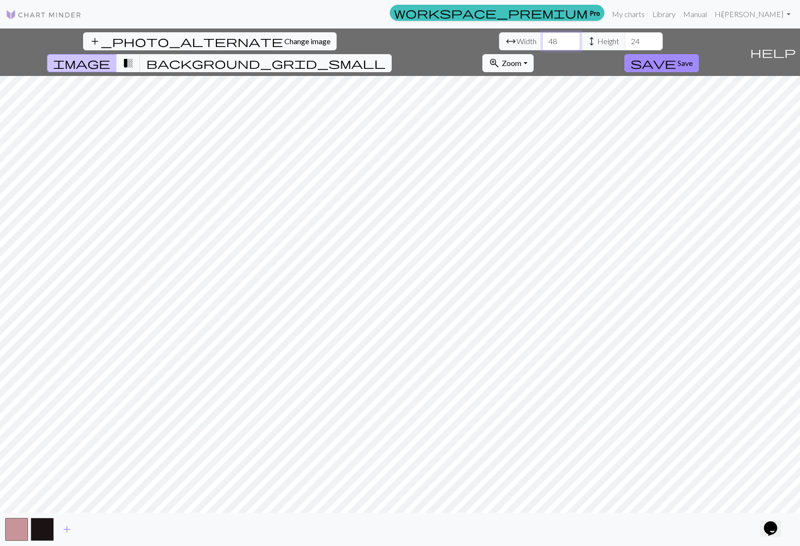
click at [542, 39] on input "48" at bounding box center [561, 41] width 38 height 18
click at [542, 39] on input "49" at bounding box center [561, 41] width 38 height 18
type input "50"
click at [542, 39] on input "50" at bounding box center [561, 41] width 38 height 18
click at [625, 38] on input "25" at bounding box center [644, 41] width 38 height 18
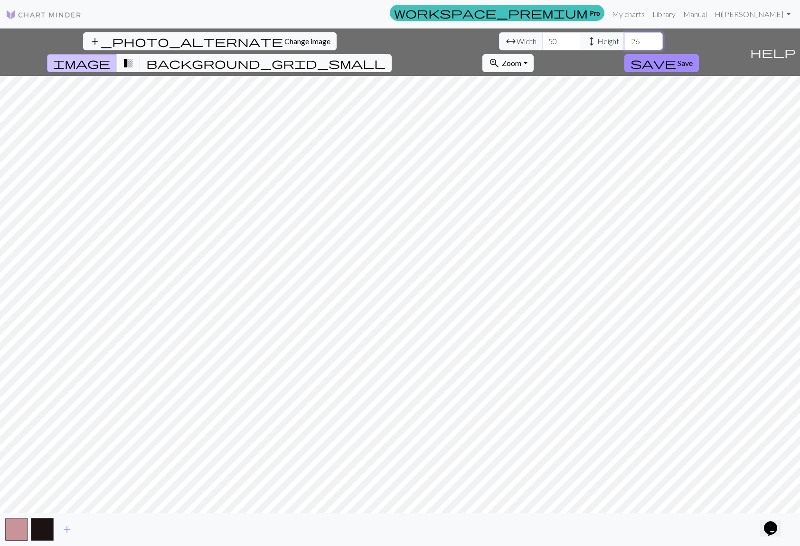
click at [625, 38] on input "26" at bounding box center [644, 41] width 38 height 18
click at [625, 38] on input "27" at bounding box center [644, 41] width 38 height 18
click at [625, 38] on input "28" at bounding box center [644, 41] width 38 height 18
click at [625, 38] on input "29" at bounding box center [644, 41] width 38 height 18
type input "30"
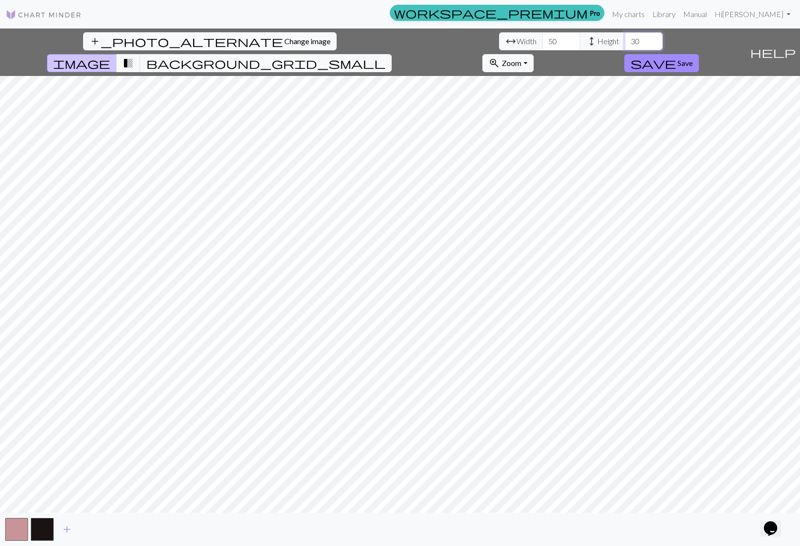
click at [625, 38] on input "30" at bounding box center [644, 41] width 38 height 18
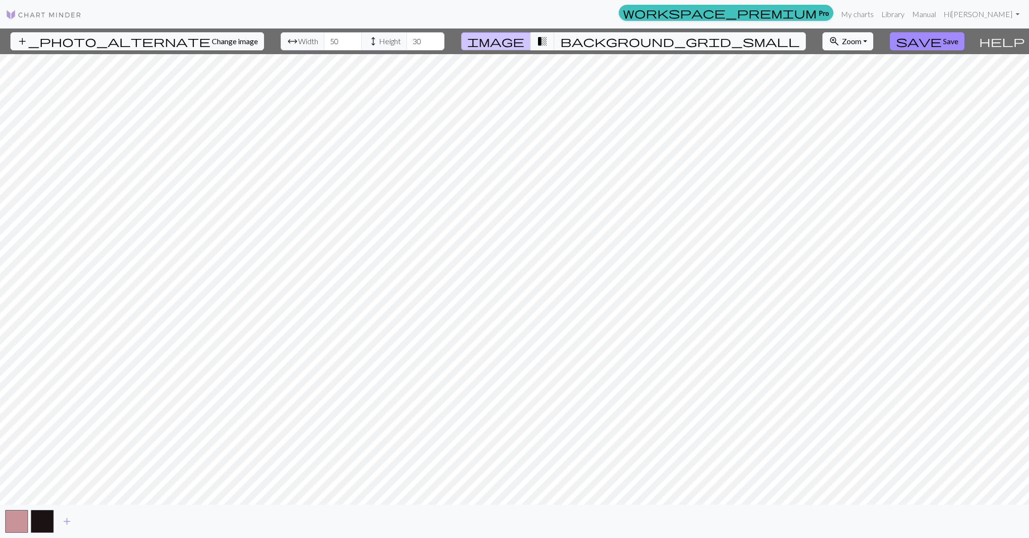
click at [792, 44] on button "zoom_in Zoom Zoom" at bounding box center [847, 41] width 51 height 18
click at [792, 162] on button "200%" at bounding box center [860, 161] width 75 height 15
click at [792, 43] on button "zoom_in Zoom Zoom" at bounding box center [847, 41] width 51 height 18
click at [792, 143] on button "150%" at bounding box center [860, 146] width 75 height 15
click at [14, 525] on button "button" at bounding box center [16, 521] width 23 height 23
